Goal: Information Seeking & Learning: Learn about a topic

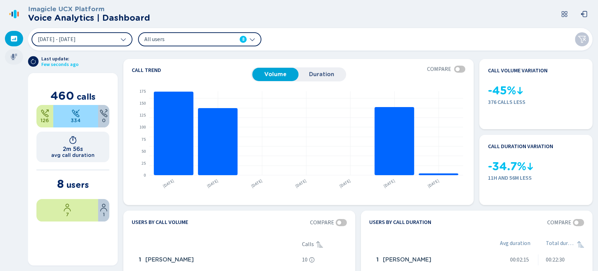
click at [10, 56] on div at bounding box center [14, 56] width 18 height 15
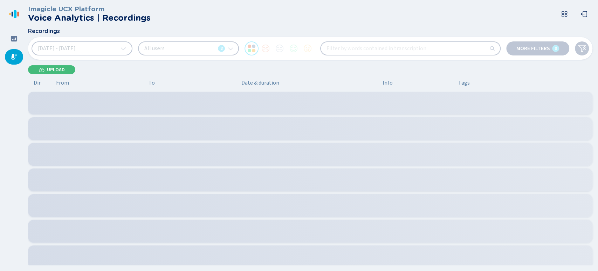
click at [109, 50] on button "[DATE] - [DATE]" at bounding box center [82, 48] width 101 height 14
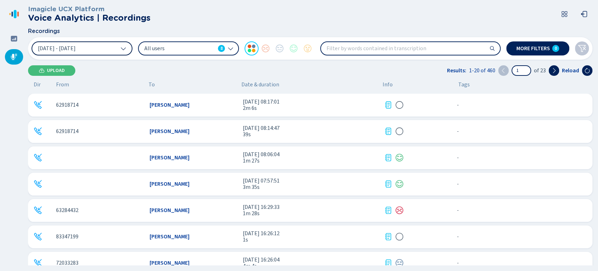
click at [109, 50] on button "[DATE] - [DATE]" at bounding box center [82, 48] width 101 height 14
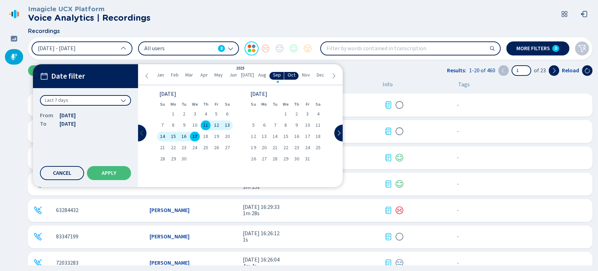
click at [145, 130] on button at bounding box center [142, 132] width 8 height 17
click at [286, 125] on span "6" at bounding box center [286, 125] width 2 height 5
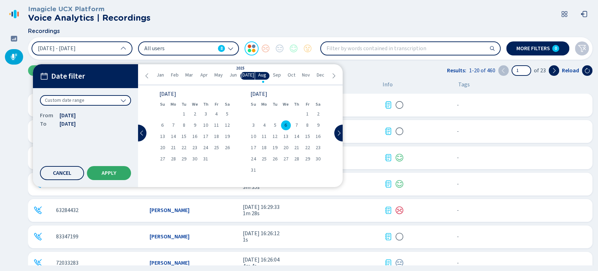
click at [107, 168] on button "Apply" at bounding box center [109, 173] width 44 height 14
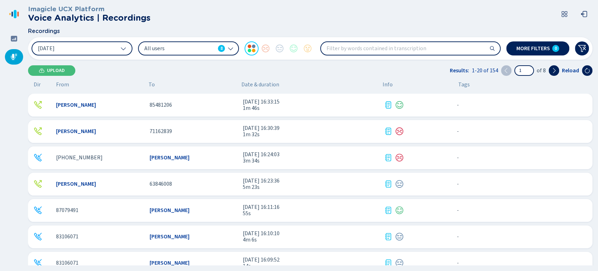
click at [190, 47] on span "All users" at bounding box center [179, 49] width 71 height 8
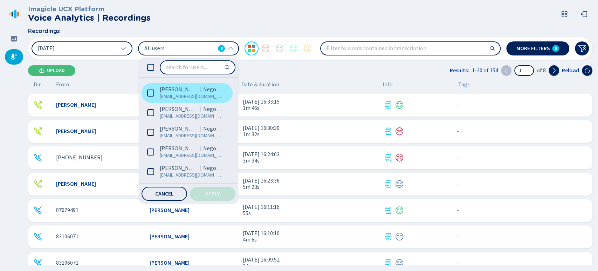
scroll to position [57, 0]
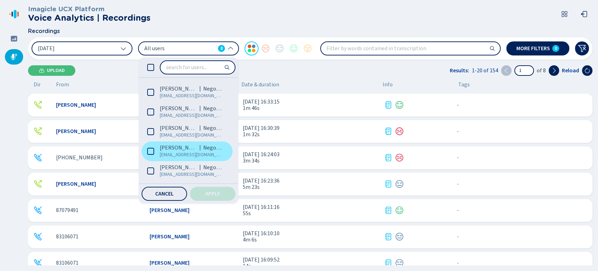
click at [153, 153] on icon at bounding box center [150, 151] width 7 height 7
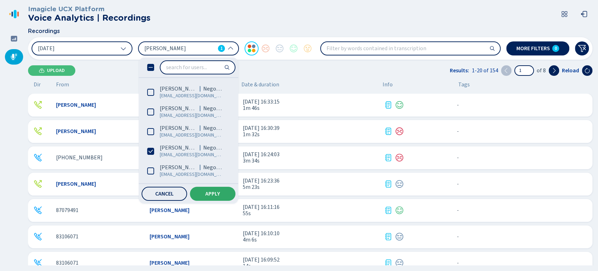
click at [197, 192] on button "Apply" at bounding box center [213, 193] width 46 height 14
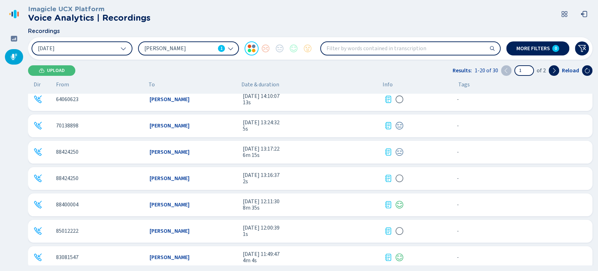
scroll to position [194, 0]
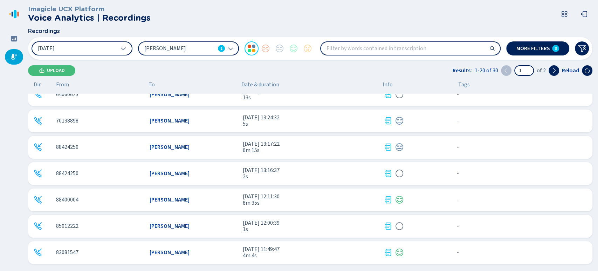
click at [174, 203] on div "88400004 Jimena Cecilia Solis Torres 6 ago 2025 - 12:11:30 8m 35s - {{hiddenTag…" at bounding box center [310, 199] width 565 height 23
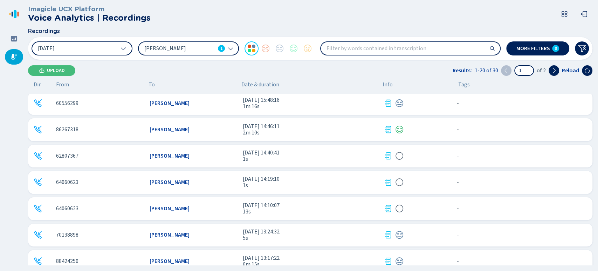
scroll to position [158, 0]
click at [221, 232] on div "[PERSON_NAME]" at bounding box center [194, 235] width 88 height 6
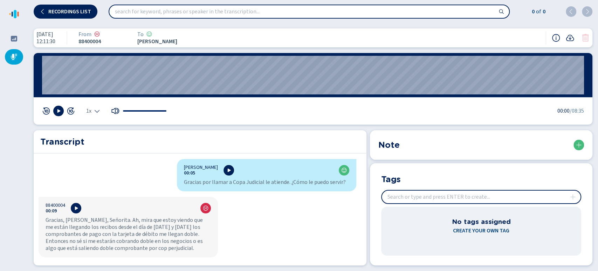
click at [86, 109] on span "1x" at bounding box center [88, 111] width 5 height 6
click at [94, 87] on li "1.5x" at bounding box center [95, 89] width 16 height 11
click at [62, 109] on button at bounding box center [58, 110] width 11 height 11
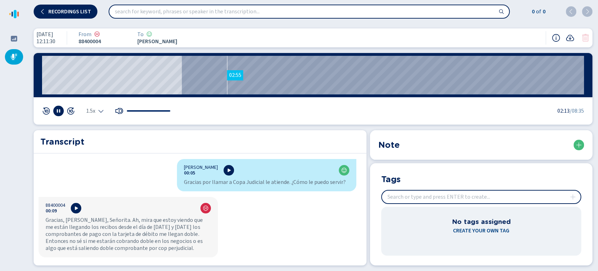
click at [227, 75] on wave "02:55" at bounding box center [313, 75] width 542 height 39
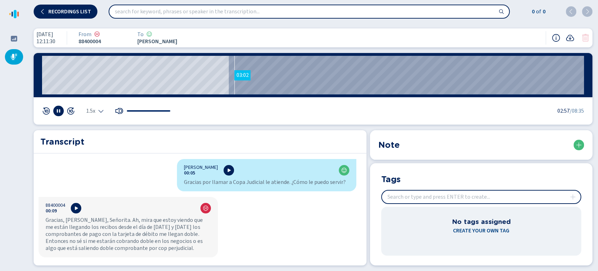
click at [234, 74] on wave "03:02" at bounding box center [313, 75] width 542 height 39
click at [238, 71] on wave "03:06" at bounding box center [313, 75] width 542 height 39
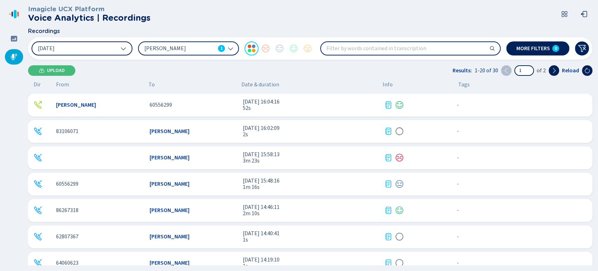
click at [82, 47] on button "6 Aug 2025" at bounding box center [82, 48] width 101 height 14
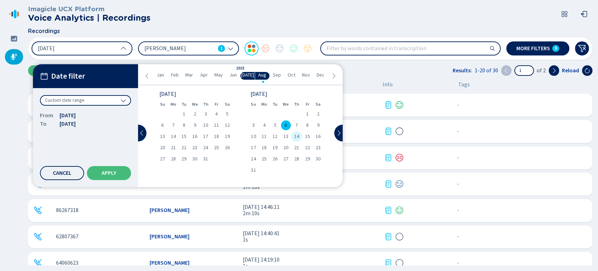
click at [296, 135] on span "14" at bounding box center [296, 136] width 5 height 5
click at [285, 124] on span "6" at bounding box center [286, 125] width 2 height 5
click at [296, 136] on span "14" at bounding box center [296, 136] width 5 height 5
click at [119, 171] on button "Apply" at bounding box center [109, 173] width 44 height 14
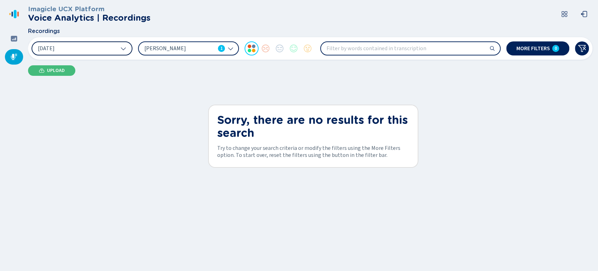
click at [111, 49] on button "14 Aug 2025" at bounding box center [82, 48] width 101 height 14
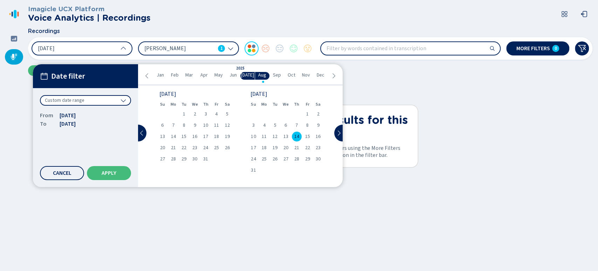
click at [299, 138] on div "14" at bounding box center [296, 136] width 11 height 10
click at [286, 137] on span "13" at bounding box center [285, 136] width 5 height 5
click at [119, 167] on button "Apply" at bounding box center [109, 173] width 44 height 14
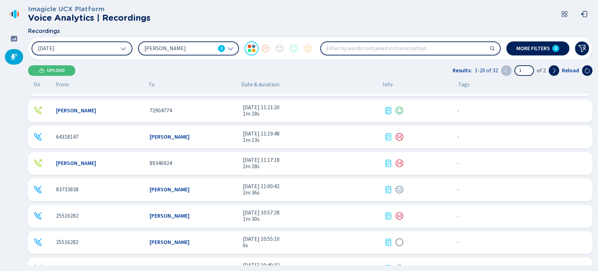
scroll to position [353, 0]
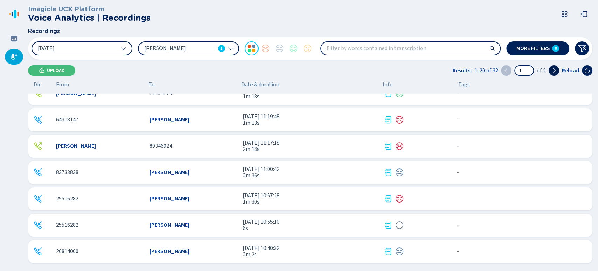
click at [555, 68] on icon at bounding box center [554, 71] width 6 height 6
type input "2"
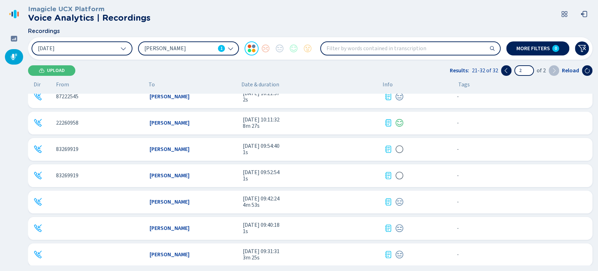
scroll to position [0, 0]
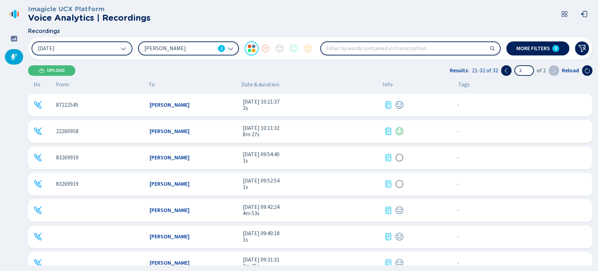
click at [189, 125] on div "22260958 Jimena Cecilia Solis Torres 13 ago 2025 - 10:11:32 8m 27s - {{hiddenTa…" at bounding box center [310, 131] width 565 height 23
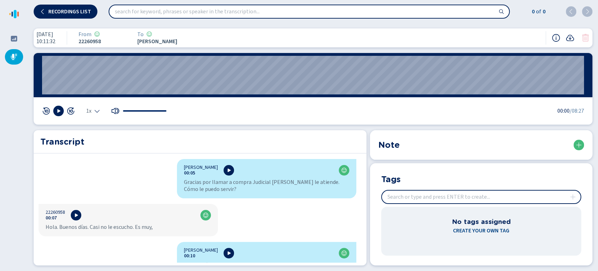
click at [91, 114] on span "1x" at bounding box center [88, 111] width 5 height 6
click at [94, 87] on li "1.5x" at bounding box center [95, 89] width 16 height 11
click at [61, 110] on button at bounding box center [58, 110] width 11 height 11
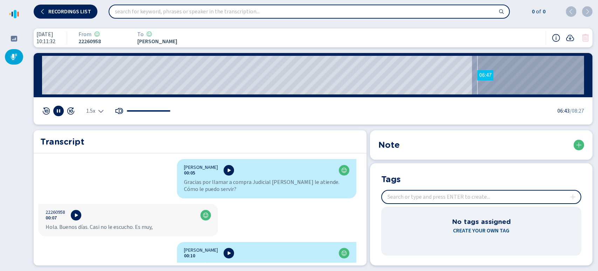
click at [477, 76] on wave "06:47" at bounding box center [313, 75] width 542 height 39
click at [470, 74] on wave "06:41" at bounding box center [313, 75] width 542 height 39
click at [507, 76] on wave "07:16" at bounding box center [313, 75] width 542 height 39
click at [511, 78] on wave "07:18" at bounding box center [313, 75] width 542 height 39
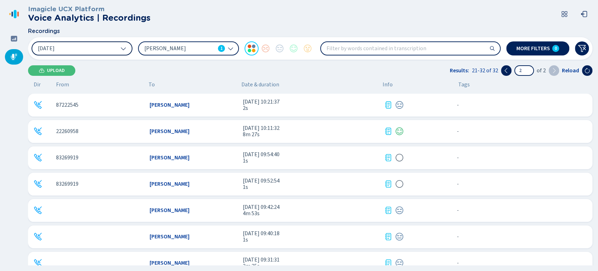
click at [110, 53] on button "13 Aug 2025" at bounding box center [82, 48] width 101 height 14
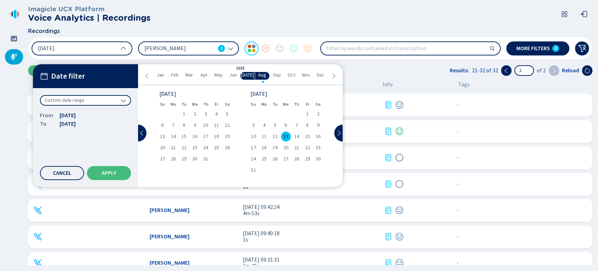
click at [288, 136] on span "13" at bounding box center [285, 136] width 5 height 5
click at [289, 157] on div "27" at bounding box center [285, 159] width 11 height 10
click at [107, 172] on span "Apply" at bounding box center [109, 173] width 15 height 6
type input "1"
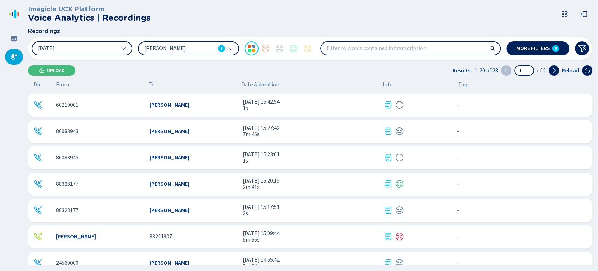
click at [190, 132] on span "[PERSON_NAME]" at bounding box center [170, 131] width 40 height 6
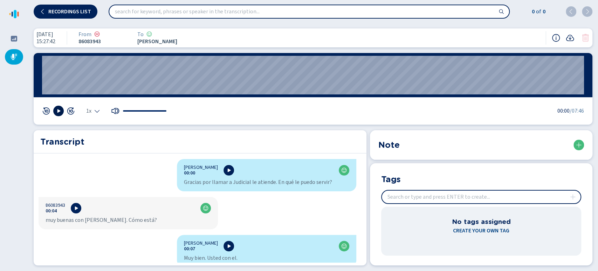
click at [60, 109] on icon at bounding box center [59, 111] width 6 height 6
click at [98, 110] on icon "Select the playback speed" at bounding box center [97, 111] width 6 height 6
click at [97, 89] on li "1.5x" at bounding box center [95, 89] width 16 height 11
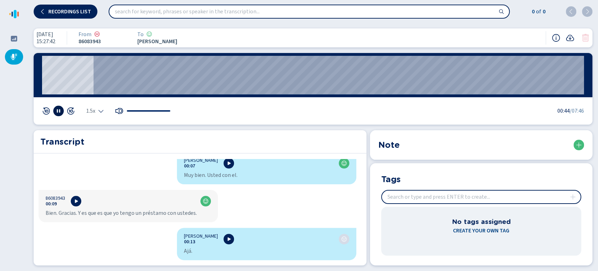
scroll to position [117, 0]
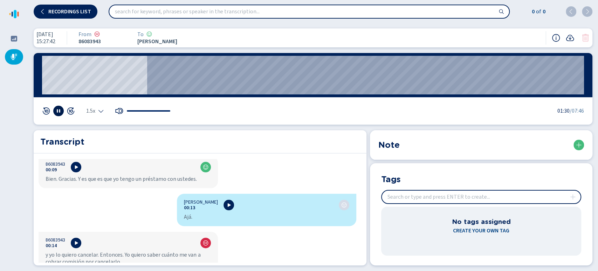
click at [58, 111] on rect at bounding box center [57, 111] width 1 height 4
click at [58, 111] on icon at bounding box center [58, 111] width 3 height 4
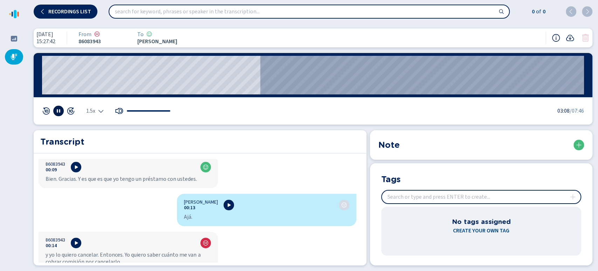
click at [60, 111] on rect at bounding box center [59, 111] width 1 height 4
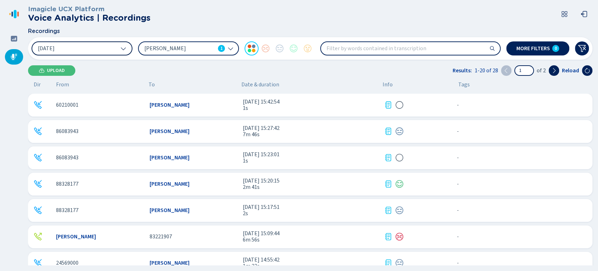
click at [96, 50] on button "27 Aug 2025" at bounding box center [82, 48] width 101 height 14
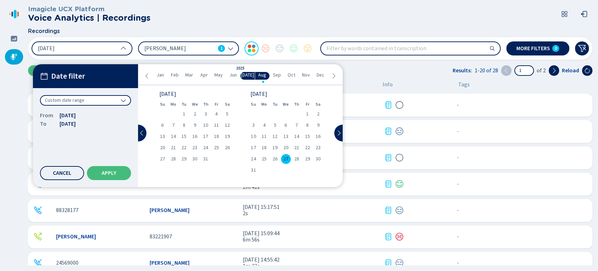
click at [335, 75] on icon at bounding box center [334, 75] width 3 height 5
click at [341, 133] on icon at bounding box center [339, 133] width 6 height 6
click at [146, 75] on icon at bounding box center [147, 76] width 6 height 6
click at [219, 126] on div "12" at bounding box center [216, 125] width 11 height 10
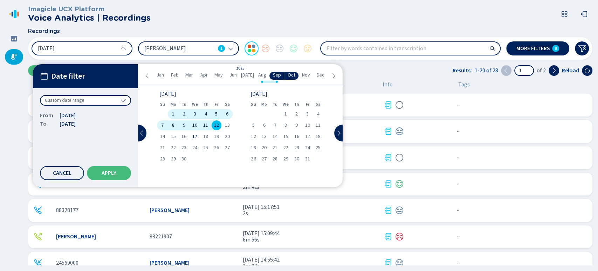
click at [217, 126] on span "12" at bounding box center [216, 125] width 5 height 5
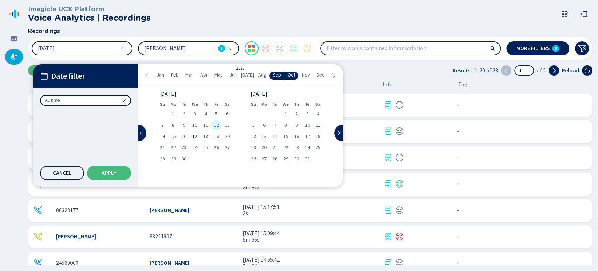
click at [217, 126] on span "12" at bounding box center [216, 125] width 5 height 5
click at [118, 173] on button "Apply" at bounding box center [109, 173] width 44 height 14
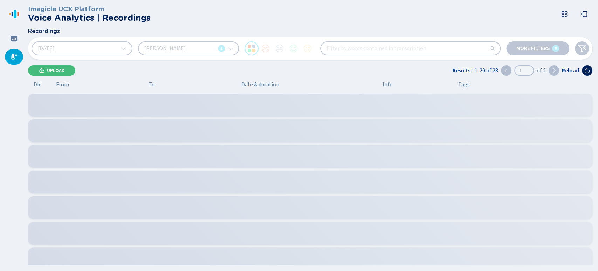
click at [201, 48] on div "Jimena Solis Torres 1" at bounding box center [188, 48] width 101 height 14
click at [201, 48] on span "[PERSON_NAME]" at bounding box center [179, 49] width 71 height 8
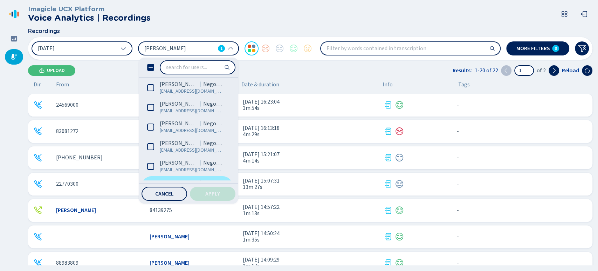
scroll to position [57, 0]
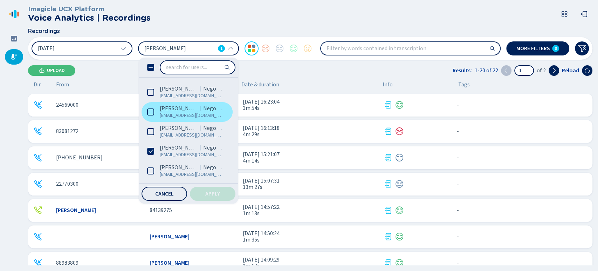
click at [172, 118] on span "[EMAIL_ADDRESS][DOMAIN_NAME]" at bounding box center [191, 115] width 63 height 7
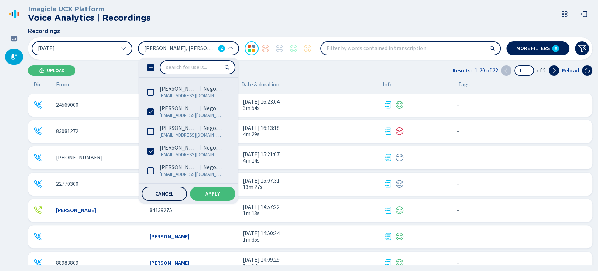
click at [159, 191] on span "Cancel" at bounding box center [164, 194] width 19 height 6
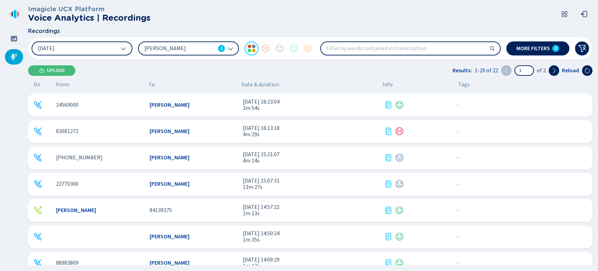
click at [184, 46] on span "[PERSON_NAME]" at bounding box center [179, 49] width 71 height 8
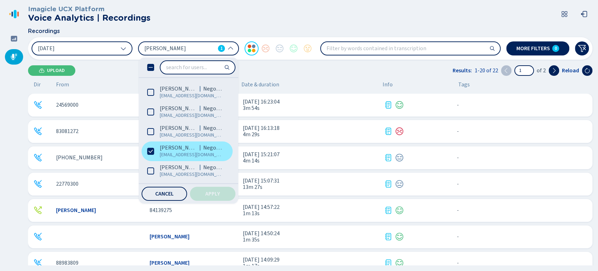
click at [151, 150] on icon at bounding box center [150, 151] width 7 height 7
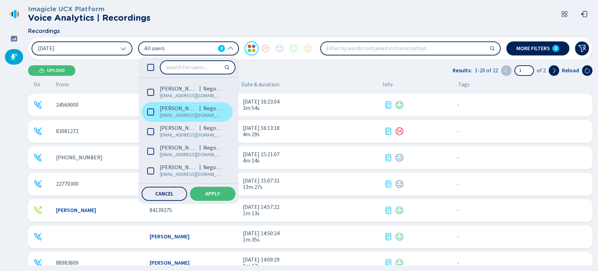
click at [157, 114] on label "Ihann Lara Negocios ilara@coopejudicial.fi.cr" at bounding box center [187, 112] width 91 height 20
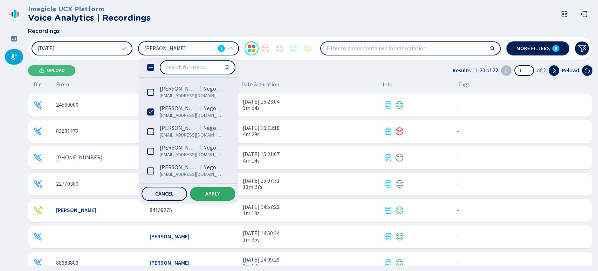
click at [224, 189] on button "Apply" at bounding box center [213, 193] width 46 height 14
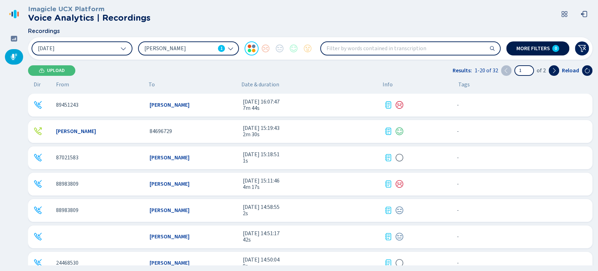
click at [533, 55] on button "More filters 0" at bounding box center [537, 48] width 63 height 14
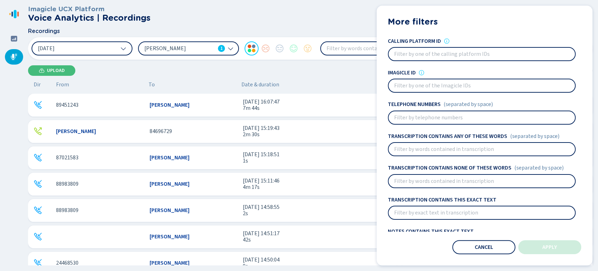
click at [397, 114] on input at bounding box center [482, 117] width 186 height 13
paste input "89417621"
type input "89417621"
click at [570, 255] on div "More filters Users Ihann Lara 1 Sentiments Calling platform ID Imagicle ID Tele…" at bounding box center [485, 135] width 216 height 259
click at [552, 252] on button "Apply" at bounding box center [549, 247] width 63 height 14
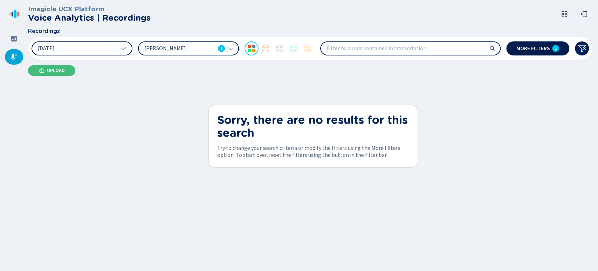
click at [538, 46] on span "More filters" at bounding box center [534, 49] width 34 height 6
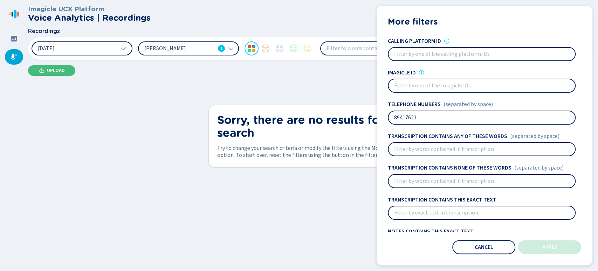
drag, startPoint x: 426, startPoint y: 122, endPoint x: 354, endPoint y: 121, distance: 72.5
click at [360, 60] on div "Recordings 12 Sep 2025 Ihann Lara 1 More filters 1 More filters Users Ihann Lar…" at bounding box center [310, 44] width 565 height 32
paste input "22244309"
type input "22244309"
click at [565, 247] on button "Apply" at bounding box center [549, 247] width 63 height 14
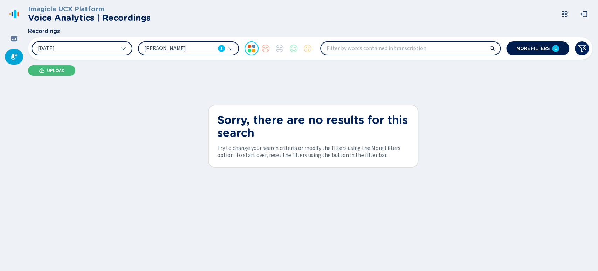
click at [543, 46] on span "More filters" at bounding box center [534, 49] width 34 height 6
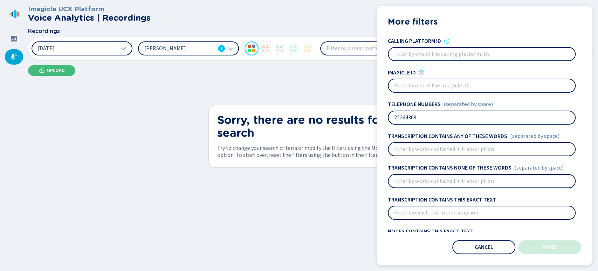
drag, startPoint x: 481, startPoint y: 121, endPoint x: 254, endPoint y: 114, distance: 226.5
click at [255, 60] on div "Recordings 12 Sep 2025 Ihann Lara 1 More filters 1 More filters Users Ihann Lar…" at bounding box center [310, 44] width 565 height 32
type input "+"
click at [64, 43] on button "12 Sep 2025" at bounding box center [82, 48] width 101 height 14
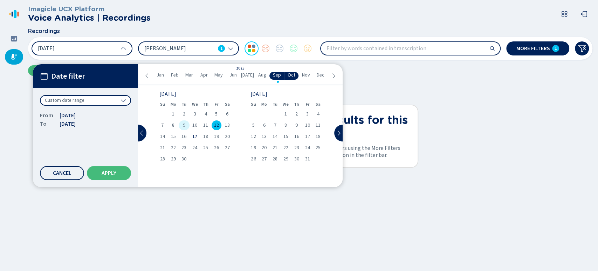
click at [185, 124] on div "9" at bounding box center [184, 125] width 11 height 10
click at [117, 173] on button "Apply" at bounding box center [109, 173] width 44 height 14
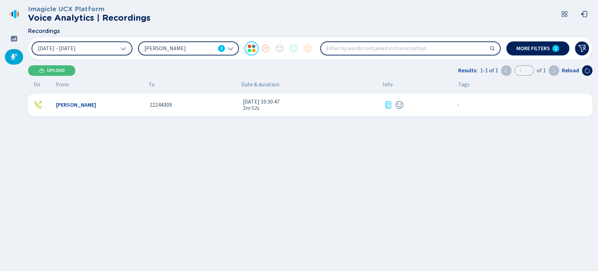
click at [164, 104] on span "22244309" at bounding box center [161, 105] width 22 height 6
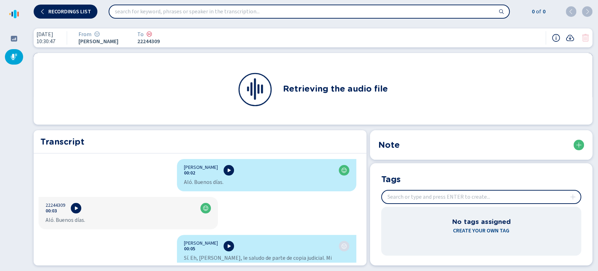
click at [185, 82] on div "Retrieving the audio file" at bounding box center [313, 88] width 559 height 71
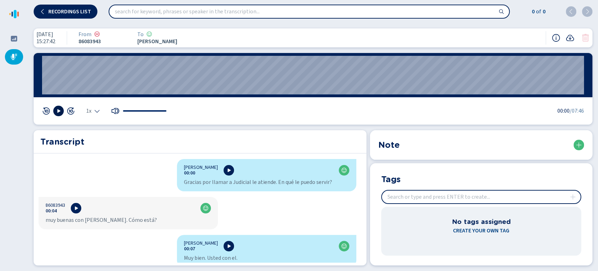
click at [61, 113] on button at bounding box center [58, 110] width 11 height 11
click at [91, 109] on span "1x" at bounding box center [88, 111] width 5 height 6
click at [91, 90] on li "1.5x" at bounding box center [95, 89] width 16 height 11
click at [60, 108] on icon at bounding box center [59, 111] width 6 height 6
click at [55, 110] on button at bounding box center [58, 110] width 11 height 11
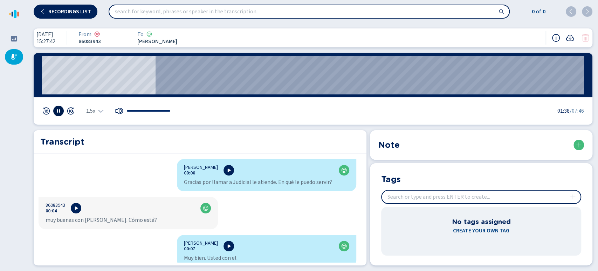
click at [62, 108] on button at bounding box center [58, 110] width 11 height 11
click at [59, 110] on icon at bounding box center [59, 111] width 6 height 6
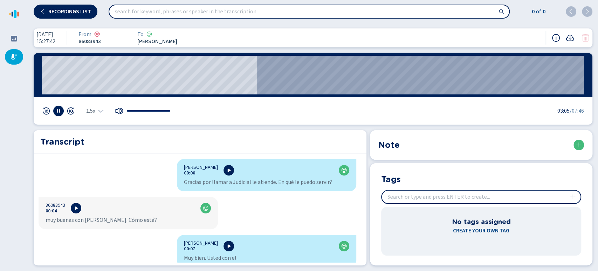
click at [56, 110] on icon at bounding box center [59, 111] width 6 height 6
click at [56, 109] on icon at bounding box center [59, 111] width 6 height 6
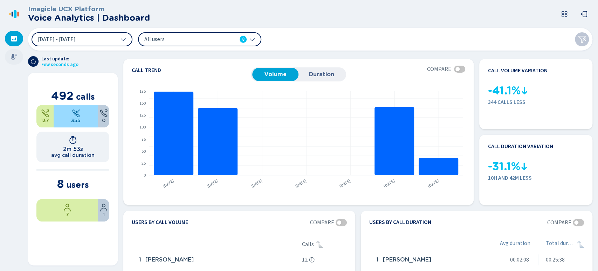
click at [11, 64] on div at bounding box center [14, 56] width 18 height 15
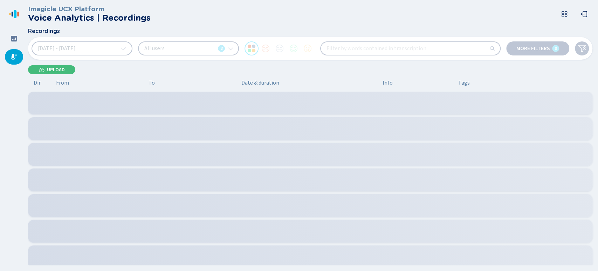
click at [101, 47] on button "[DATE] - [DATE]" at bounding box center [82, 48] width 101 height 14
click at [103, 48] on button "[DATE] - [DATE]" at bounding box center [82, 48] width 101 height 14
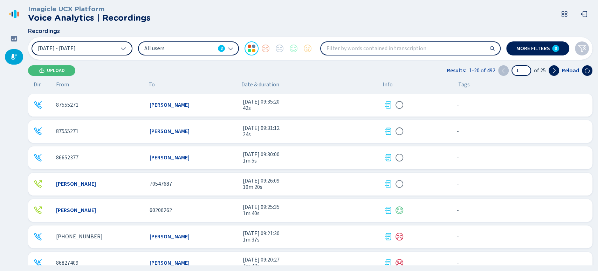
click at [109, 54] on button "[DATE] - [DATE]" at bounding box center [82, 48] width 101 height 14
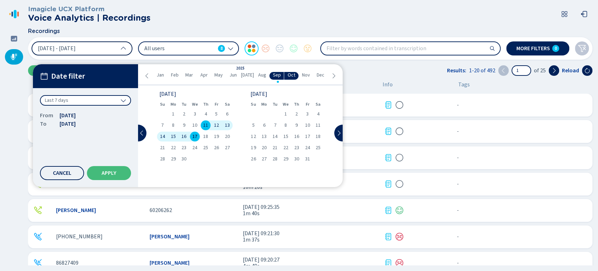
click at [115, 50] on button "[DATE] - [DATE]" at bounding box center [82, 48] width 101 height 14
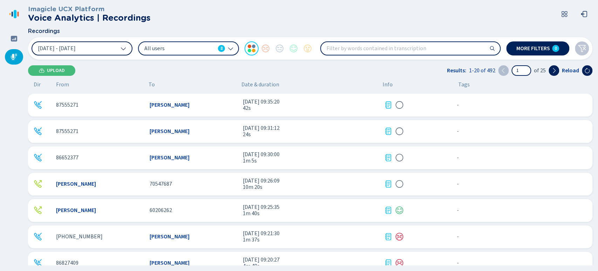
click at [115, 50] on button "[DATE] - [DATE]" at bounding box center [82, 48] width 101 height 14
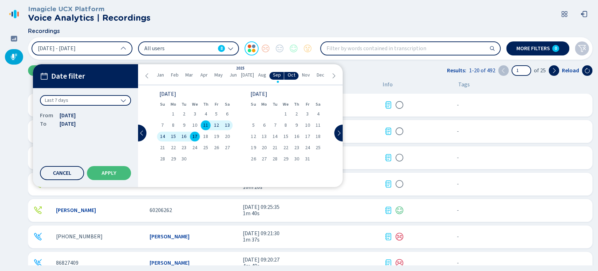
click at [137, 131] on div "Date filter Last 7 days From [DATE] To [DATE] Cancel Apply" at bounding box center [85, 125] width 105 height 123
click at [143, 133] on icon at bounding box center [142, 133] width 6 height 6
click at [287, 126] on div "6" at bounding box center [285, 125] width 11 height 10
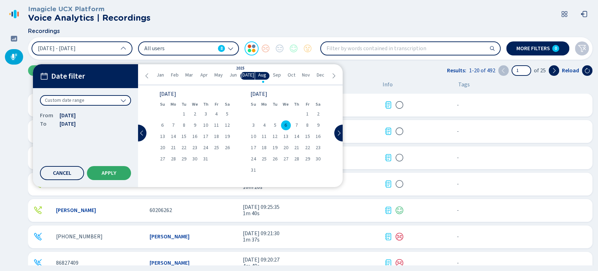
click at [118, 173] on button "Apply" at bounding box center [109, 173] width 44 height 14
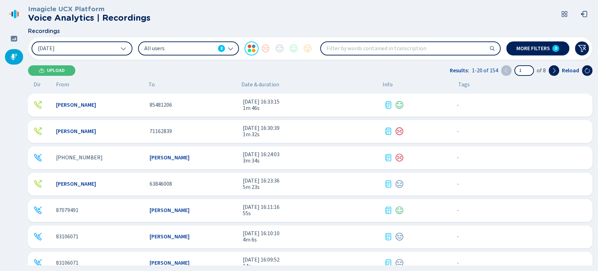
click at [177, 48] on span "All users" at bounding box center [179, 49] width 71 height 8
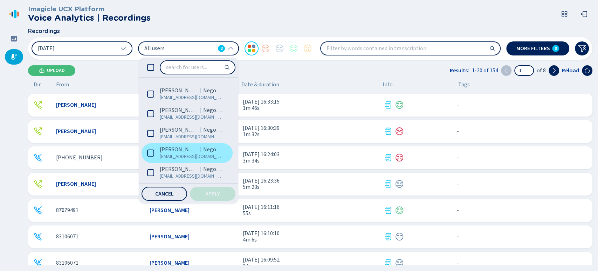
scroll to position [57, 0]
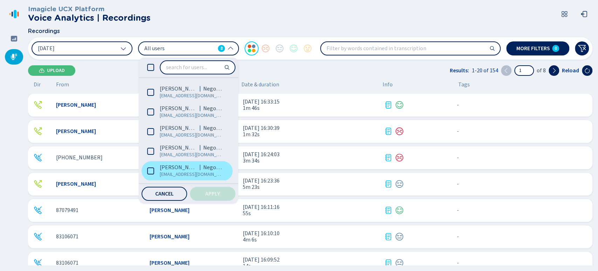
click at [167, 169] on span "[PERSON_NAME]" at bounding box center [178, 167] width 37 height 7
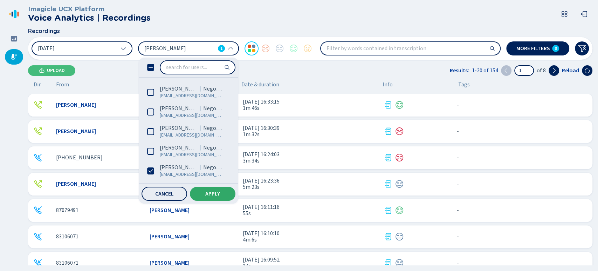
click at [205, 196] on button "Apply" at bounding box center [213, 193] width 46 height 14
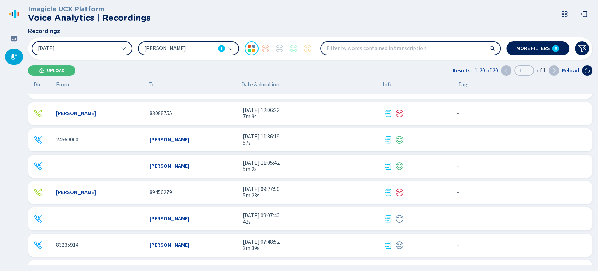
scroll to position [353, 0]
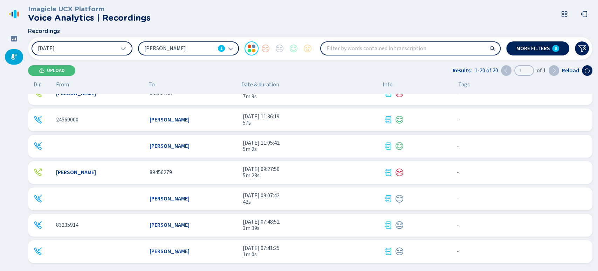
click at [76, 50] on button "6 Aug 2025" at bounding box center [82, 48] width 101 height 14
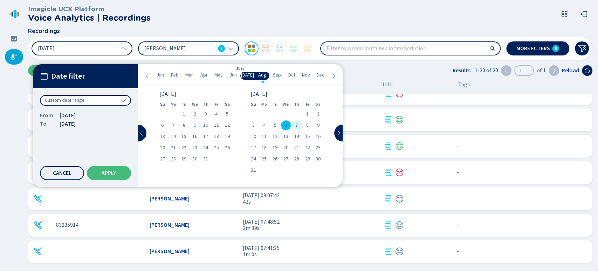
click at [300, 125] on div "7" at bounding box center [296, 125] width 11 height 10
click at [299, 125] on div "7" at bounding box center [296, 125] width 11 height 10
click at [298, 123] on div "7" at bounding box center [296, 125] width 11 height 10
click at [96, 173] on button "Apply" at bounding box center [109, 173] width 44 height 14
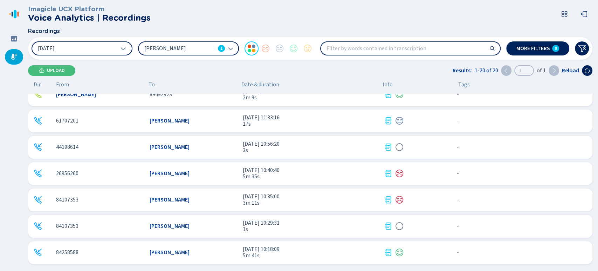
scroll to position [119, 0]
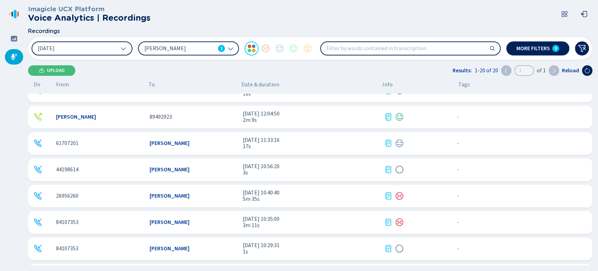
click at [278, 184] on div "26956260 Karol Cruz Fernandez 7 ago 2025 - 10:40:40 5m 35s - {{hiddenTagsCount}…" at bounding box center [310, 195] width 565 height 23
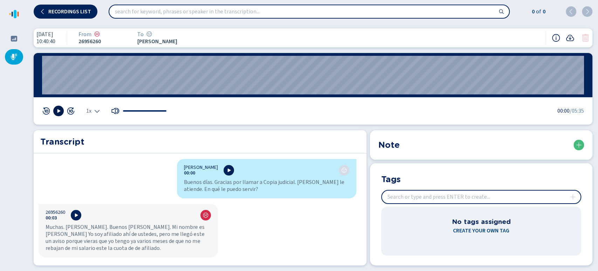
click at [62, 110] on button at bounding box center [58, 110] width 11 height 11
click at [88, 112] on span "1x" at bounding box center [88, 111] width 5 height 6
click at [97, 91] on li "1.5x" at bounding box center [95, 89] width 16 height 11
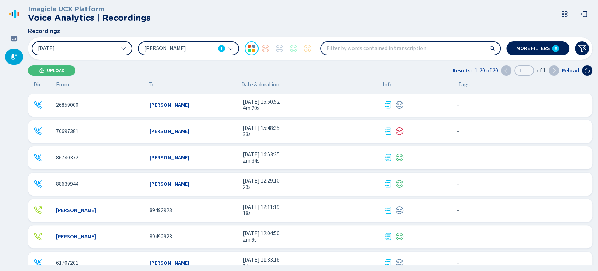
click at [103, 53] on button "7 Aug 2025" at bounding box center [82, 48] width 101 height 14
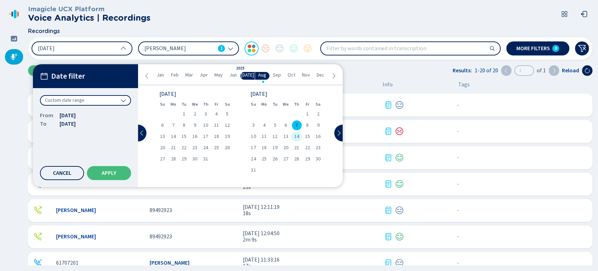
click at [296, 137] on span "14" at bounding box center [296, 136] width 5 height 5
drag, startPoint x: 296, startPoint y: 134, endPoint x: 290, endPoint y: 136, distance: 6.8
click at [297, 134] on span "14" at bounding box center [296, 136] width 5 height 5
click at [125, 169] on button "Apply" at bounding box center [109, 173] width 44 height 14
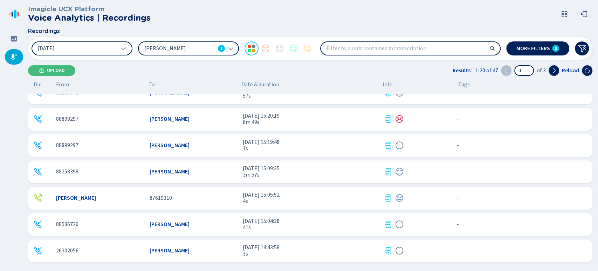
scroll to position [314, 0]
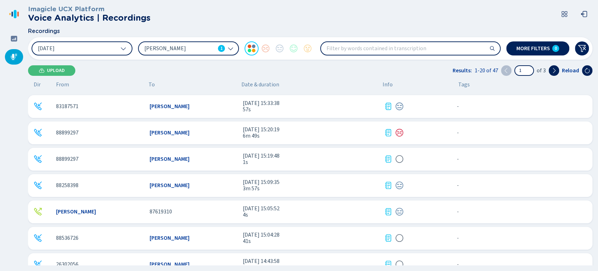
click at [207, 140] on div "88899297 Karol Cruz Fernandez 14 ago 2025 - 15:20:19 6m 49s - {{hiddenTagsCount…" at bounding box center [310, 132] width 565 height 23
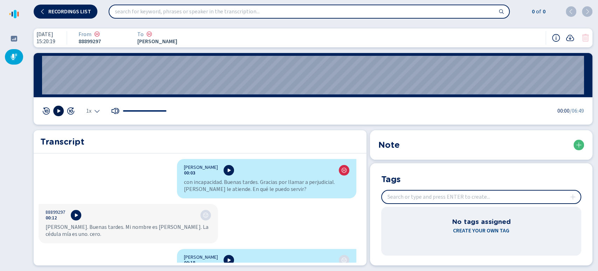
click at [59, 110] on icon at bounding box center [58, 111] width 3 height 4
click at [91, 111] on span "1x" at bounding box center [88, 111] width 5 height 6
click at [104, 89] on wave "00:47" at bounding box center [313, 75] width 542 height 39
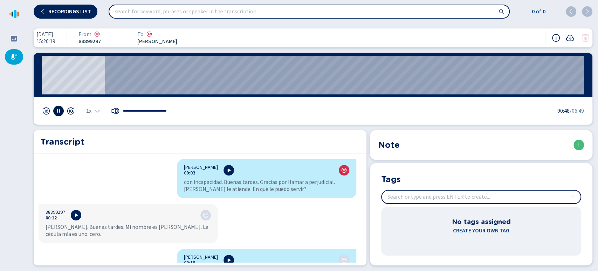
drag, startPoint x: 98, startPoint y: 81, endPoint x: 0, endPoint y: 84, distance: 97.8
click at [0, 84] on div "Recordings list 0 of 0 14 ago 2025 15:20:19 From 88899297 To Karol Cruz Fernand…" at bounding box center [299, 135] width 598 height 271
click at [58, 78] on wave "00:12" at bounding box center [313, 75] width 542 height 39
click at [56, 75] on wave "00:10" at bounding box center [313, 75] width 542 height 39
click at [93, 111] on div "1x" at bounding box center [93, 111] width 14 height 6
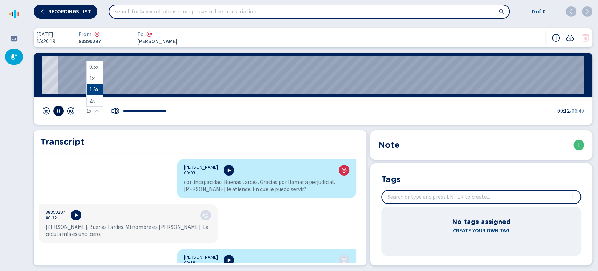
click at [94, 87] on li "1.5x" at bounding box center [95, 89] width 16 height 11
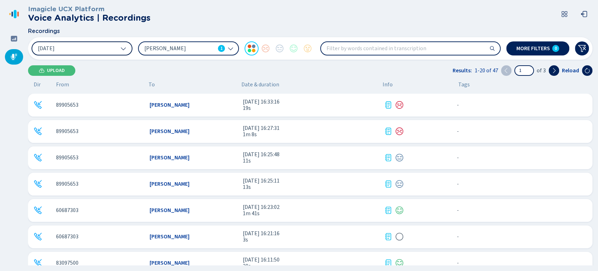
click at [86, 53] on button "14 Aug 2025" at bounding box center [82, 48] width 101 height 14
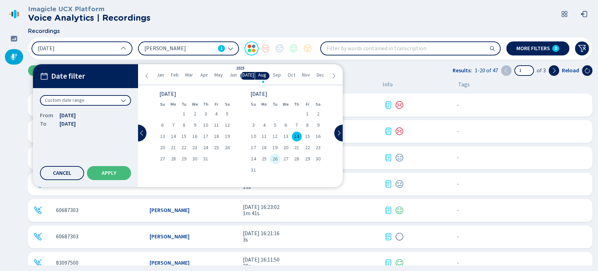
click at [277, 157] on span "26" at bounding box center [275, 158] width 5 height 5
click at [277, 156] on span "26" at bounding box center [275, 158] width 5 height 5
click at [124, 169] on button "Apply" at bounding box center [109, 173] width 44 height 14
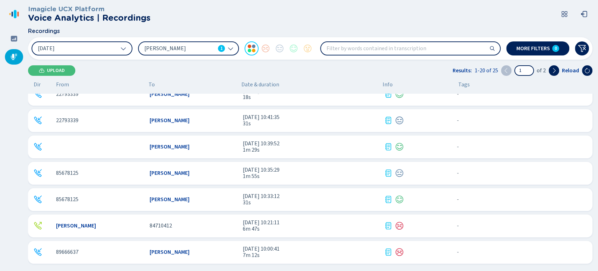
scroll to position [353, 0]
click at [234, 253] on div "[PERSON_NAME]" at bounding box center [194, 251] width 88 height 6
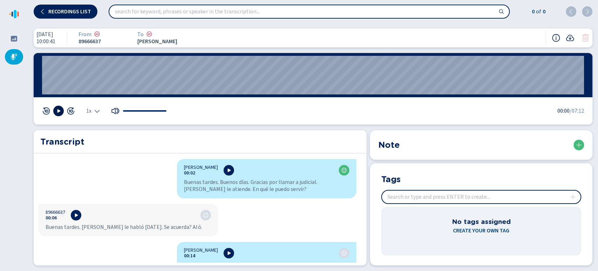
click at [57, 111] on icon at bounding box center [58, 111] width 3 height 4
click at [91, 109] on div "1x" at bounding box center [93, 111] width 14 height 6
click at [96, 89] on li "1.5x" at bounding box center [95, 89] width 16 height 11
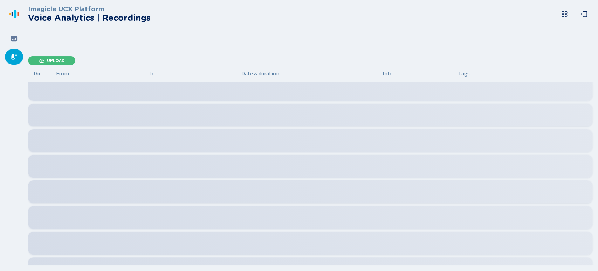
scroll to position [73, 0]
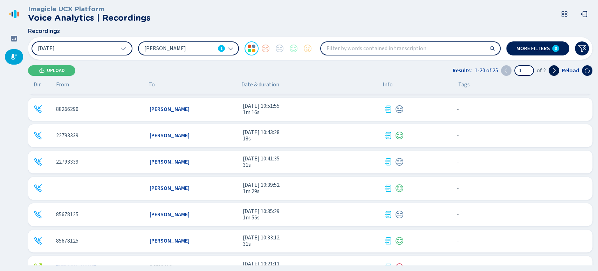
click at [550, 70] on button at bounding box center [554, 70] width 11 height 11
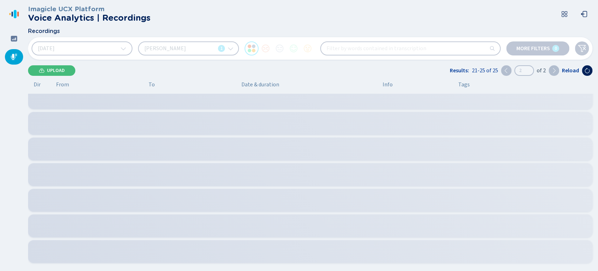
scroll to position [0, 0]
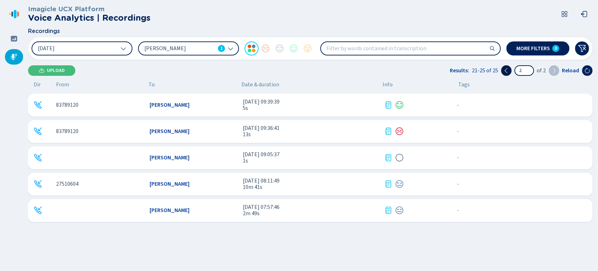
click at [506, 71] on icon at bounding box center [507, 71] width 6 height 6
type input "1"
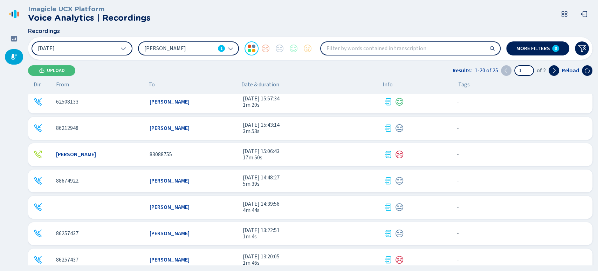
scroll to position [3, 0]
click at [283, 182] on span "5m 39s" at bounding box center [311, 184] width 136 height 6
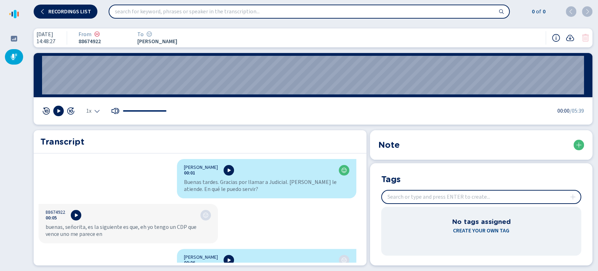
click at [49, 110] on icon at bounding box center [46, 110] width 7 height 7
click at [59, 111] on icon at bounding box center [58, 111] width 3 height 4
click at [94, 111] on div "1x" at bounding box center [93, 111] width 14 height 6
click at [96, 89] on li "1.5x" at bounding box center [95, 89] width 16 height 11
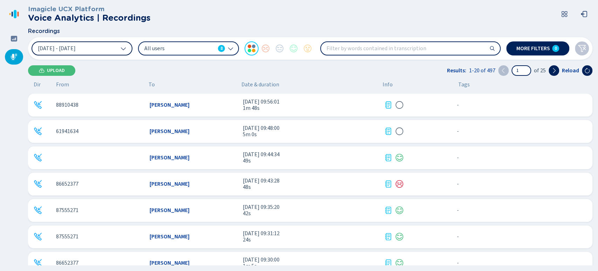
click at [129, 49] on button "[DATE] - [DATE]" at bounding box center [82, 48] width 101 height 14
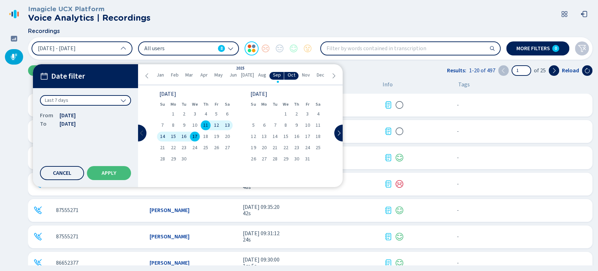
click at [141, 129] on button at bounding box center [142, 132] width 8 height 17
click at [263, 157] on span "25" at bounding box center [264, 158] width 5 height 5
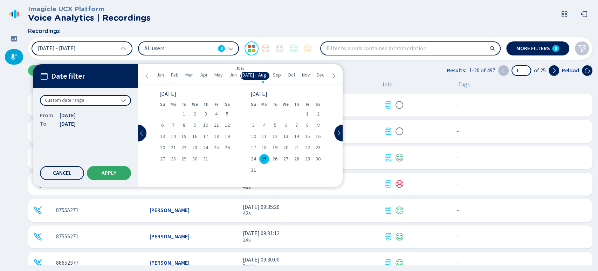
click at [108, 173] on span "Apply" at bounding box center [109, 173] width 15 height 6
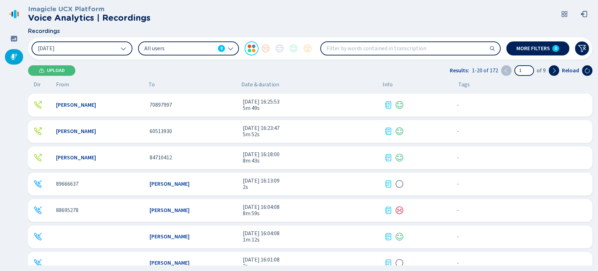
click at [196, 53] on div "All users 8" at bounding box center [188, 48] width 101 height 14
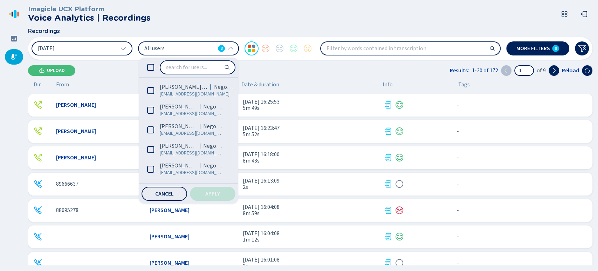
scroll to position [57, 0]
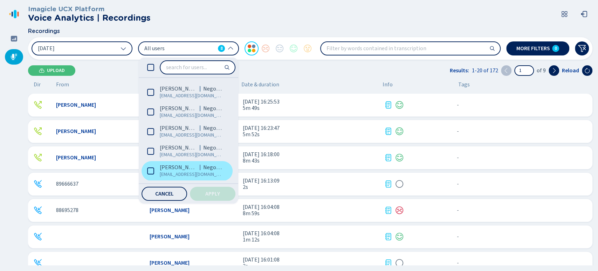
click at [168, 168] on span "[PERSON_NAME]" at bounding box center [178, 167] width 37 height 7
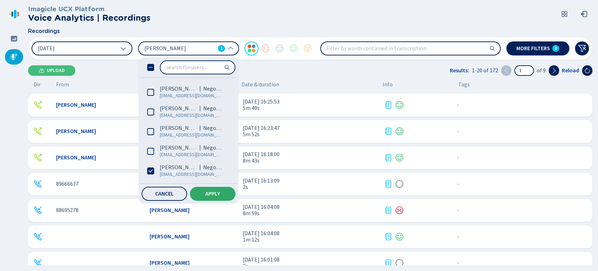
click at [226, 197] on button "Apply" at bounding box center [213, 193] width 46 height 14
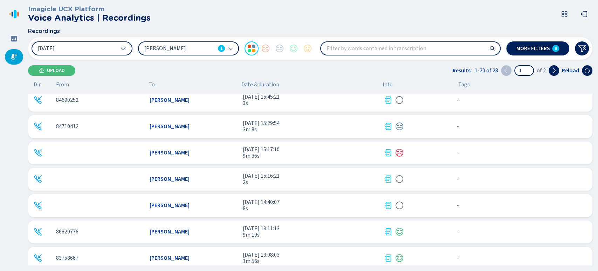
scroll to position [109, 0]
click at [269, 176] on span "[DATE] 14:40:07" at bounding box center [311, 176] width 136 height 6
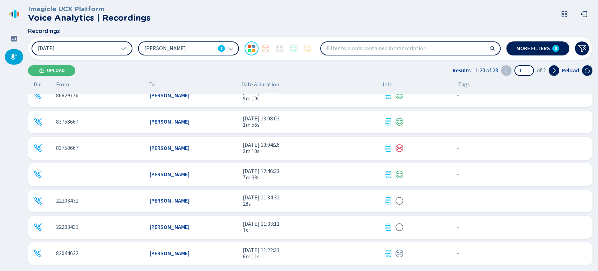
scroll to position [224, 0]
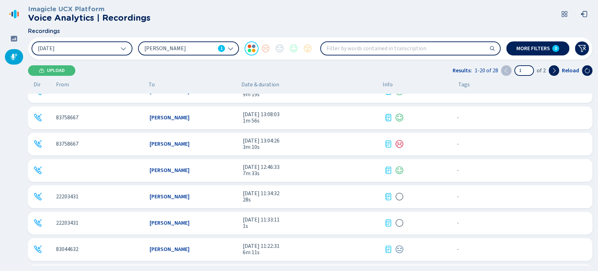
click at [298, 169] on span "[DATE] 12:46:33" at bounding box center [311, 167] width 136 height 6
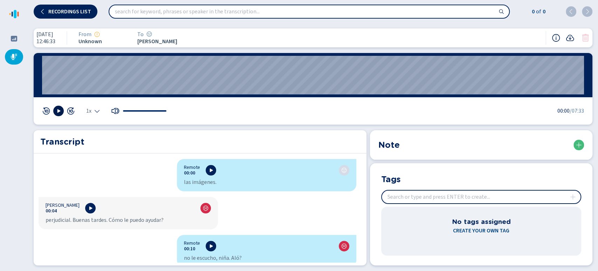
click at [55, 110] on button at bounding box center [58, 110] width 11 height 11
click at [93, 114] on div "1x" at bounding box center [93, 111] width 14 height 6
click at [97, 87] on li "1.5x" at bounding box center [95, 89] width 16 height 11
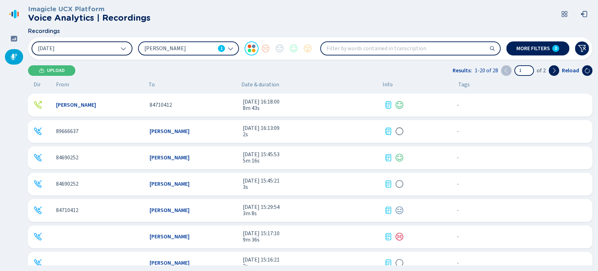
click at [101, 46] on button "[DATE]" at bounding box center [82, 48] width 101 height 14
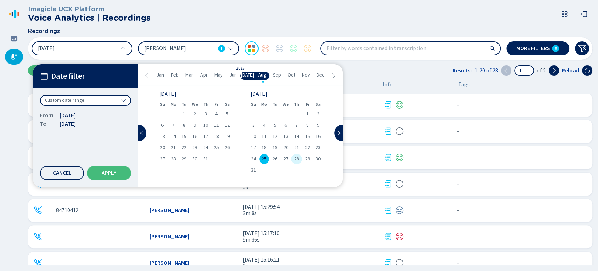
click at [293, 159] on div "28" at bounding box center [296, 159] width 11 height 10
click at [122, 170] on button "Apply" at bounding box center [109, 173] width 44 height 14
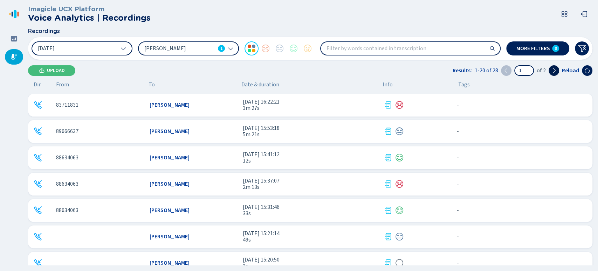
click at [557, 70] on icon at bounding box center [554, 71] width 6 height 6
type input "2"
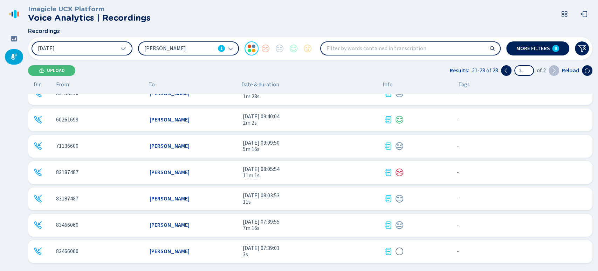
click at [200, 226] on div "[PERSON_NAME]" at bounding box center [194, 224] width 88 height 6
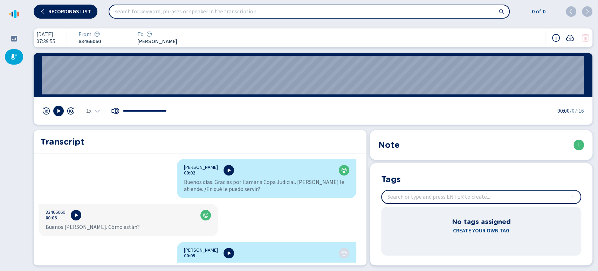
click at [91, 109] on span "1x" at bounding box center [88, 111] width 5 height 6
click at [96, 85] on li "1.5x" at bounding box center [95, 89] width 16 height 11
click at [59, 114] on icon at bounding box center [59, 111] width 6 height 6
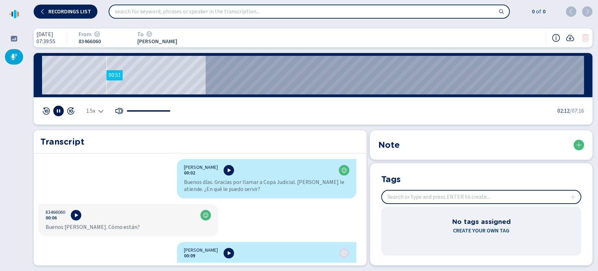
click at [97, 73] on wave "00:51" at bounding box center [313, 75] width 542 height 39
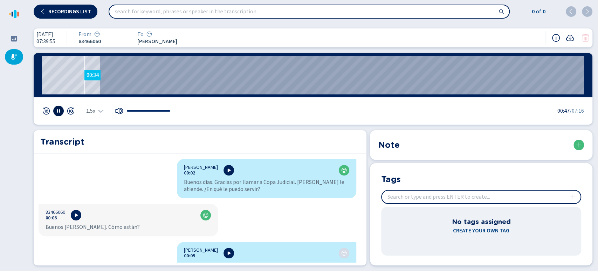
click at [84, 75] on wave "00:34" at bounding box center [313, 75] width 542 height 39
